Goal: Find specific page/section

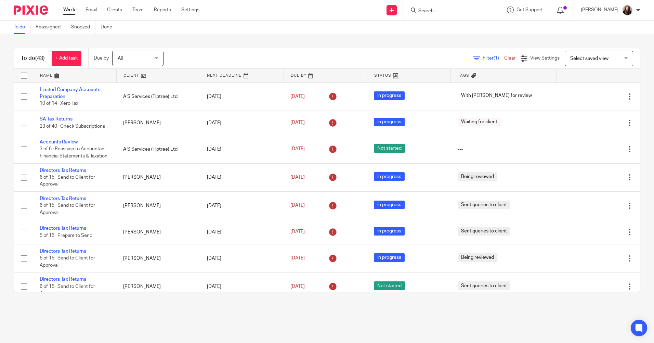
click at [465, 9] on input "Search" at bounding box center [449, 11] width 62 height 6
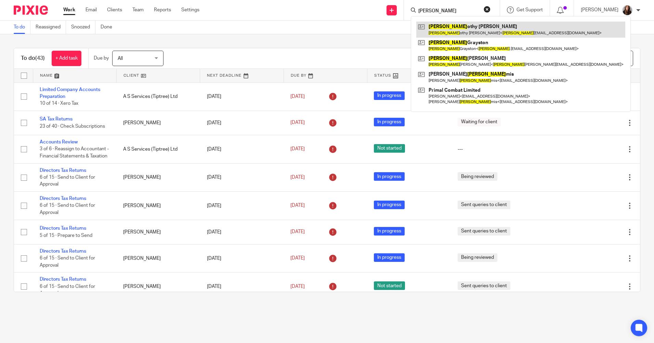
type input "[PERSON_NAME]"
click at [474, 25] on link at bounding box center [520, 30] width 209 height 16
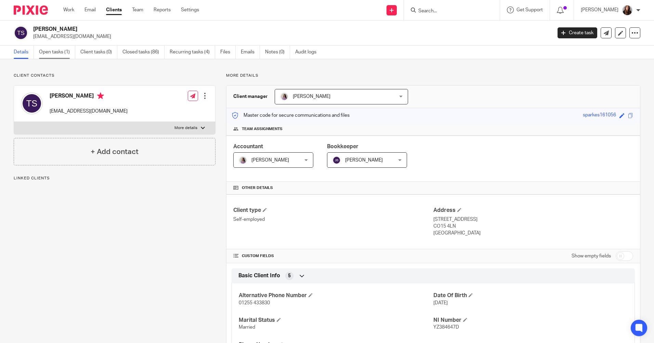
click at [57, 52] on link "Open tasks (1)" at bounding box center [57, 51] width 36 height 13
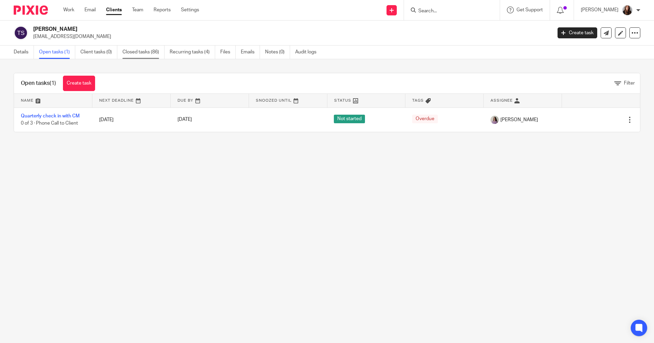
click at [141, 53] on link "Closed tasks (86)" at bounding box center [143, 51] width 42 height 13
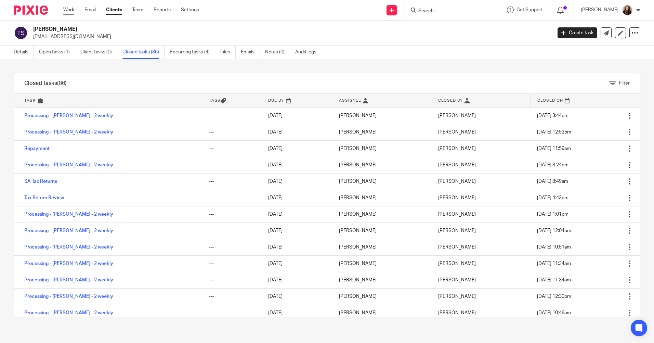
click at [69, 12] on link "Work" at bounding box center [68, 9] width 11 height 7
